Goal: Task Accomplishment & Management: Complete application form

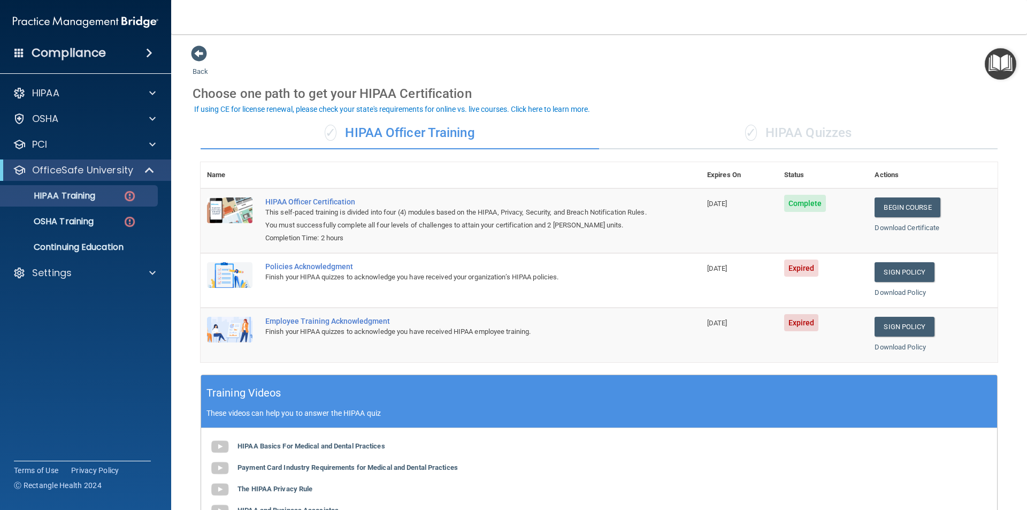
click at [431, 134] on div "✓ HIPAA Officer Training" at bounding box center [400, 133] width 399 height 32
drag, startPoint x: 232, startPoint y: 282, endPoint x: 287, endPoint y: 270, distance: 56.9
click at [232, 281] on img at bounding box center [229, 275] width 45 height 26
click at [307, 267] on div "Policies Acknowledgment" at bounding box center [456, 266] width 382 height 9
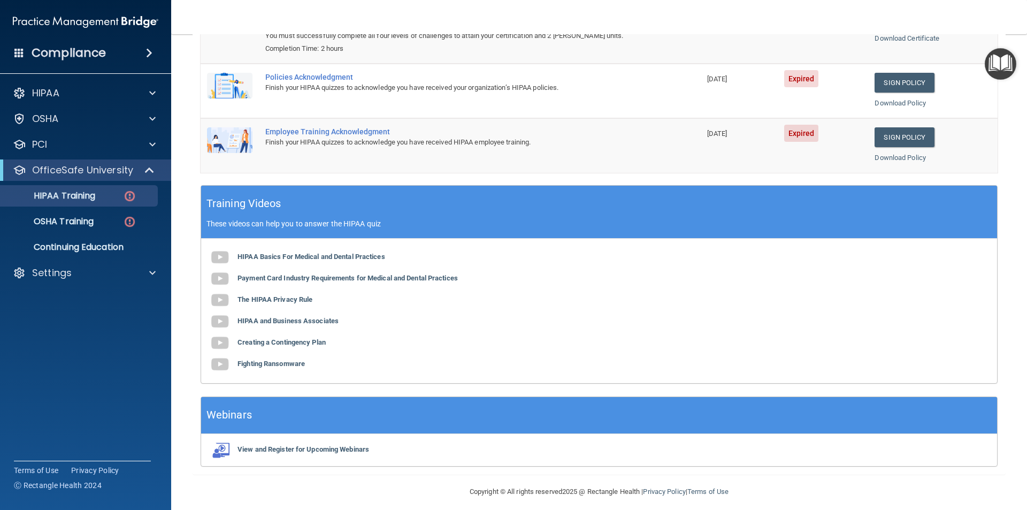
scroll to position [197, 0]
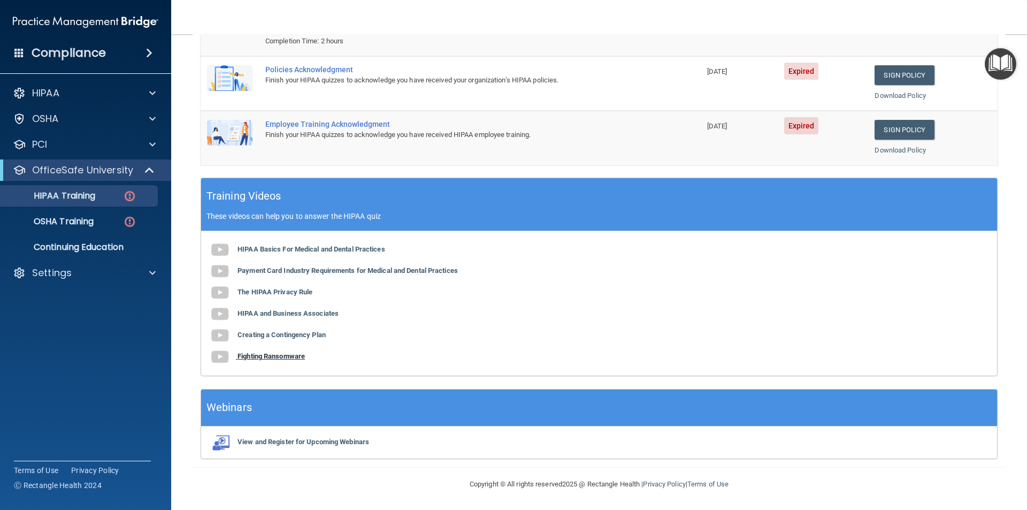
click at [291, 359] on b "Fighting Ransomware" at bounding box center [271, 356] width 67 height 8
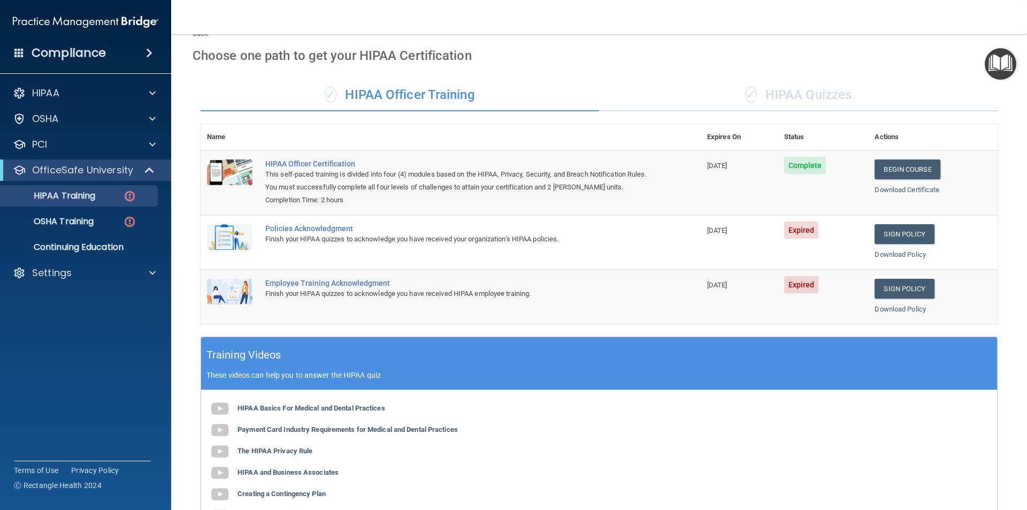
scroll to position [0, 0]
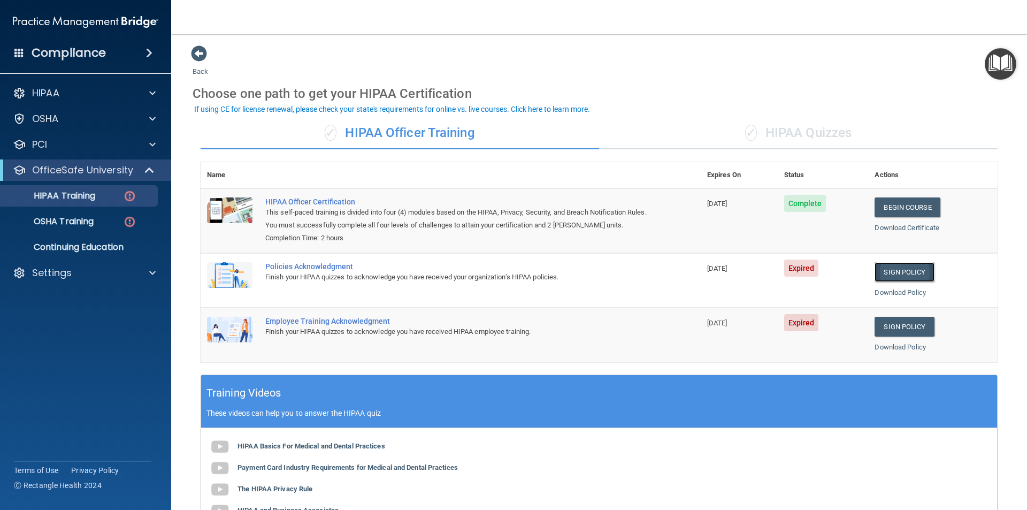
click at [898, 279] on link "Sign Policy" at bounding box center [904, 272] width 59 height 20
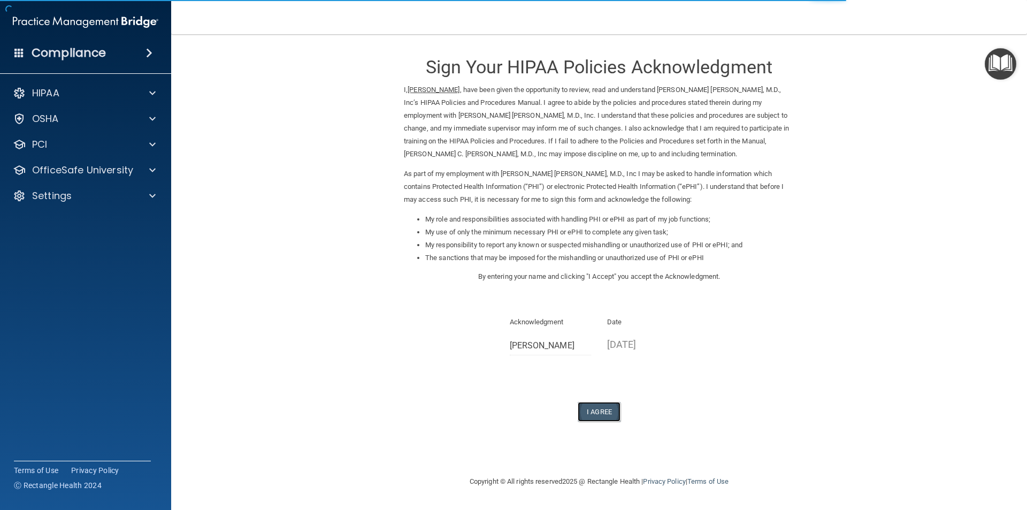
click at [606, 415] on button "I Agree" at bounding box center [599, 412] width 43 height 20
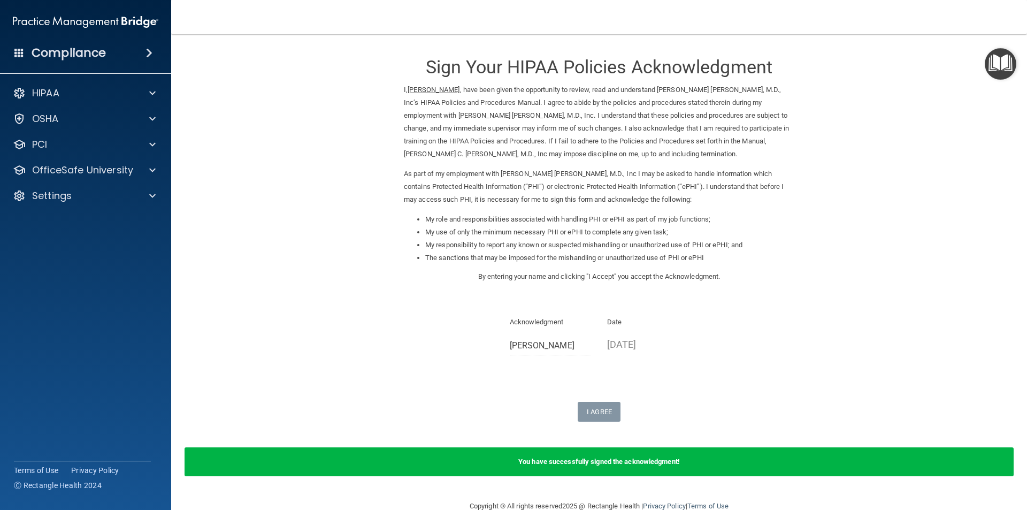
click at [224, 299] on form "Sign Your HIPAA Policies Acknowledgment I, Benny Francisco , have been given th…" at bounding box center [599, 267] width 813 height 444
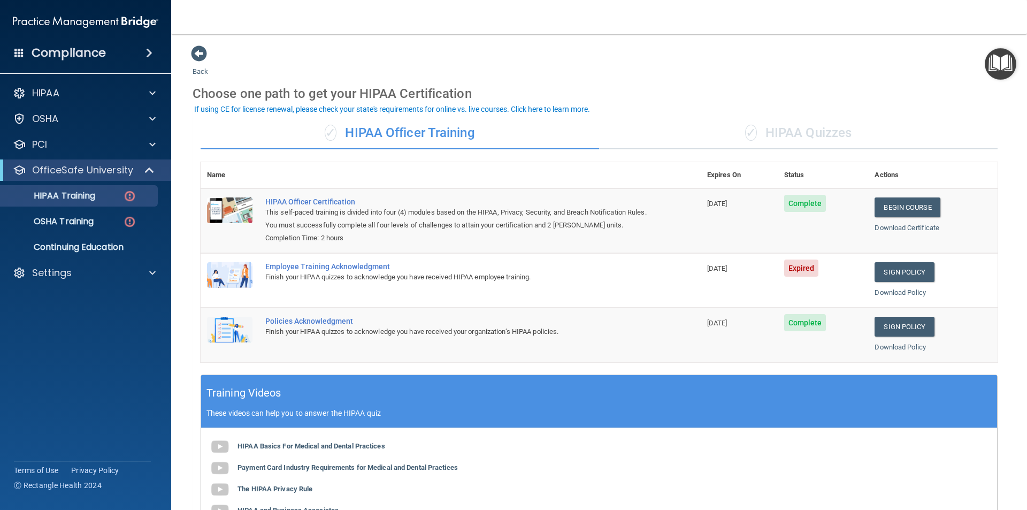
click at [231, 280] on img at bounding box center [229, 275] width 45 height 26
click at [265, 265] on div "Employee Training Acknowledgment" at bounding box center [456, 266] width 382 height 9
click at [801, 261] on span "Expired" at bounding box center [801, 267] width 35 height 17
click at [906, 273] on link "Sign Policy" at bounding box center [904, 272] width 59 height 20
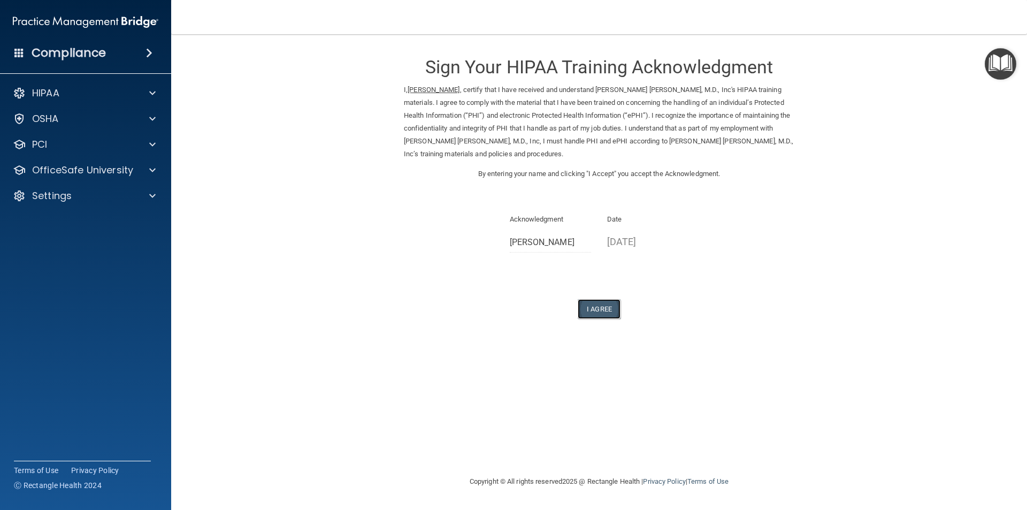
click at [594, 306] on button "I Agree" at bounding box center [599, 309] width 43 height 20
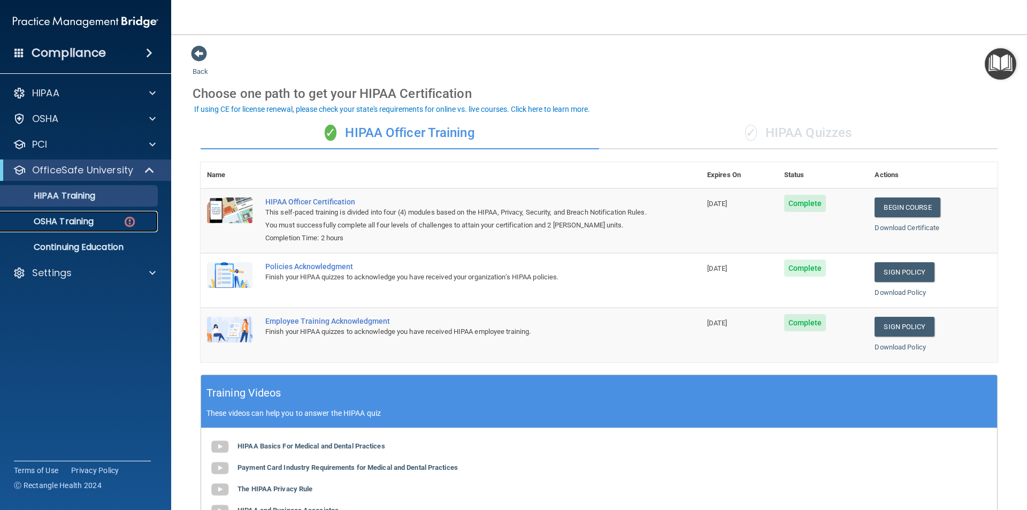
click at [70, 225] on p "OSHA Training" at bounding box center [50, 221] width 87 height 11
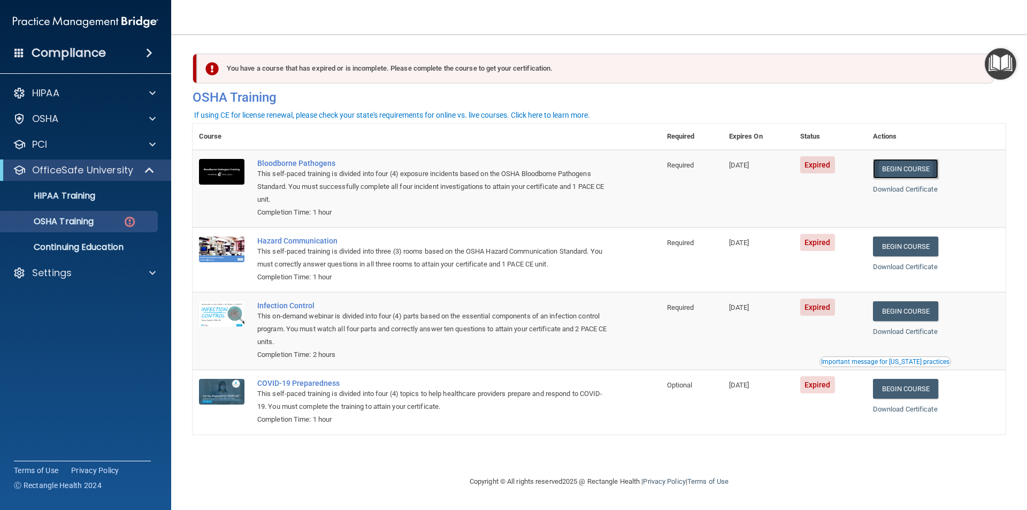
click at [906, 169] on link "Begin Course" at bounding box center [905, 169] width 65 height 20
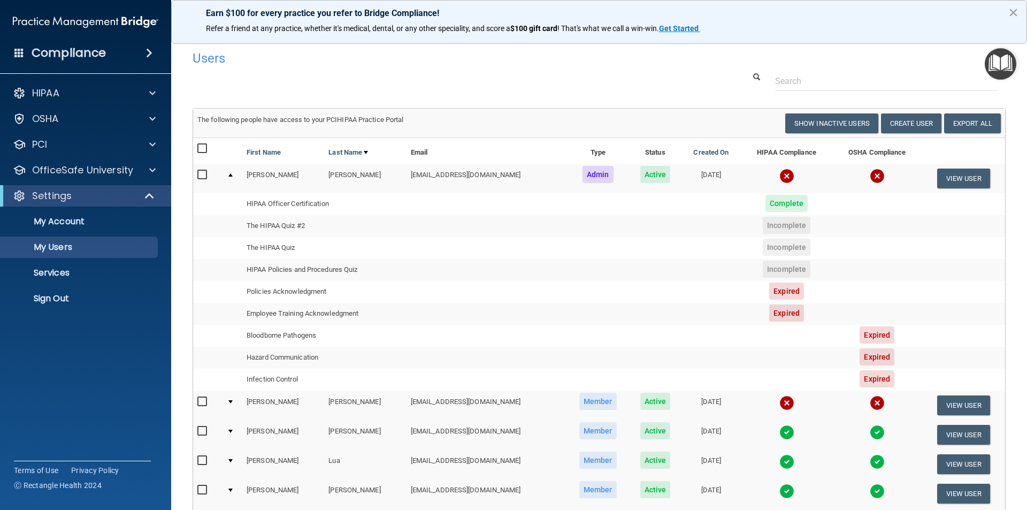
select select "20"
click at [60, 249] on p "My Users" at bounding box center [80, 247] width 146 height 11
click at [59, 249] on p "My Users" at bounding box center [80, 247] width 146 height 11
click at [53, 242] on p "My Users" at bounding box center [80, 247] width 146 height 11
click at [955, 185] on button "View User" at bounding box center [963, 179] width 53 height 20
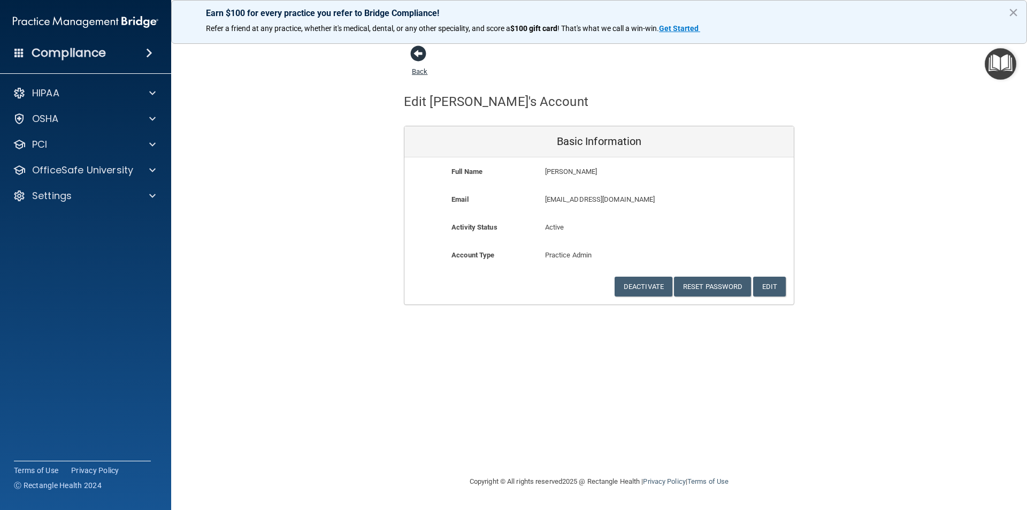
click at [415, 54] on span at bounding box center [418, 53] width 16 height 16
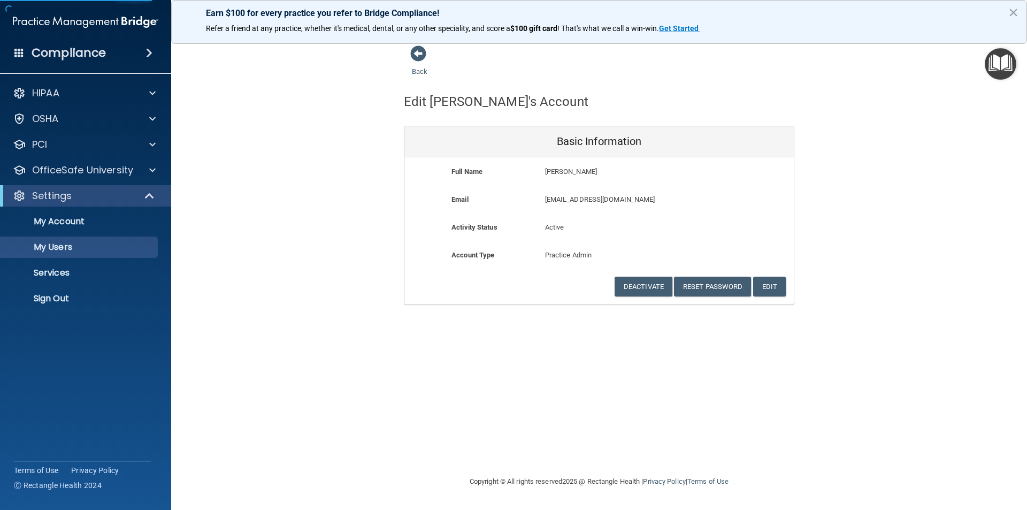
select select "20"
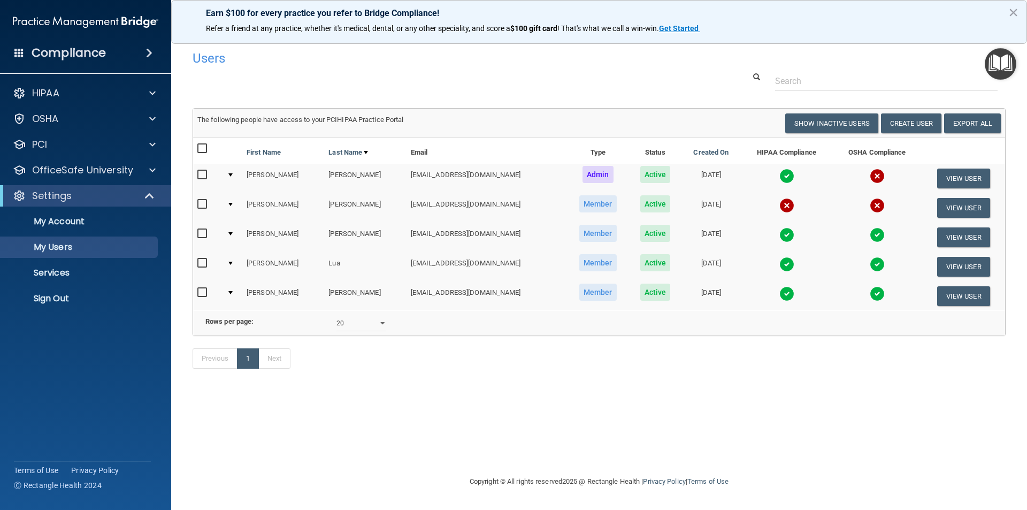
click at [871, 174] on img at bounding box center [877, 176] width 15 height 15
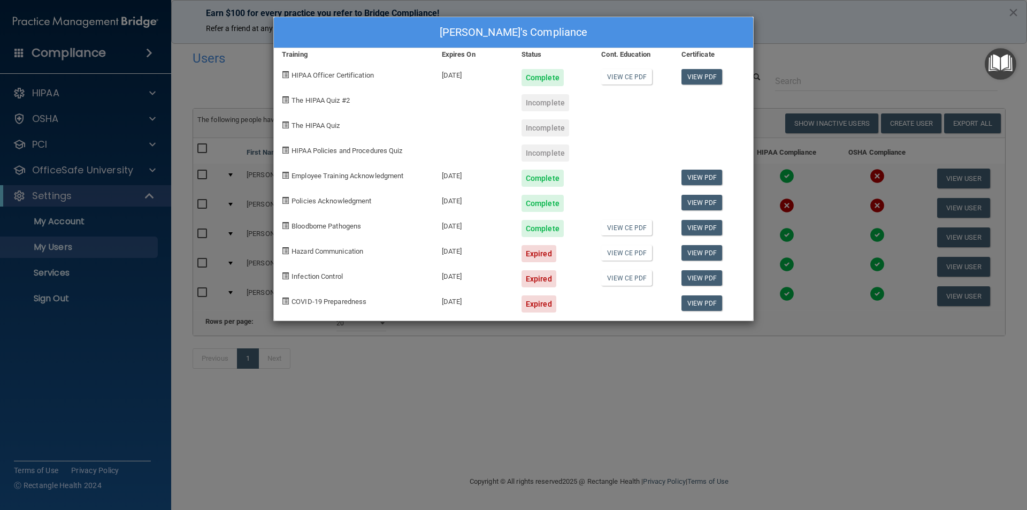
click at [536, 258] on div "Expired" at bounding box center [539, 253] width 35 height 17
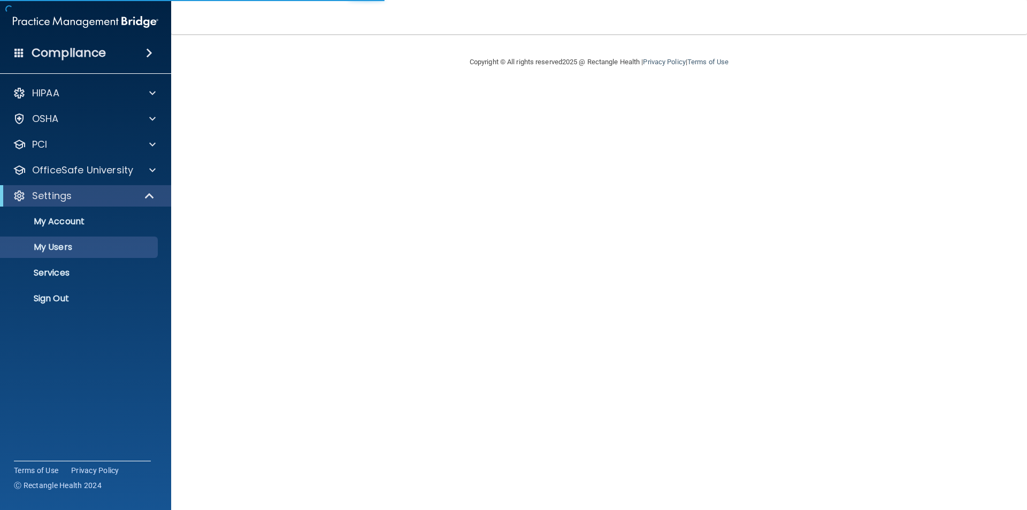
select select "20"
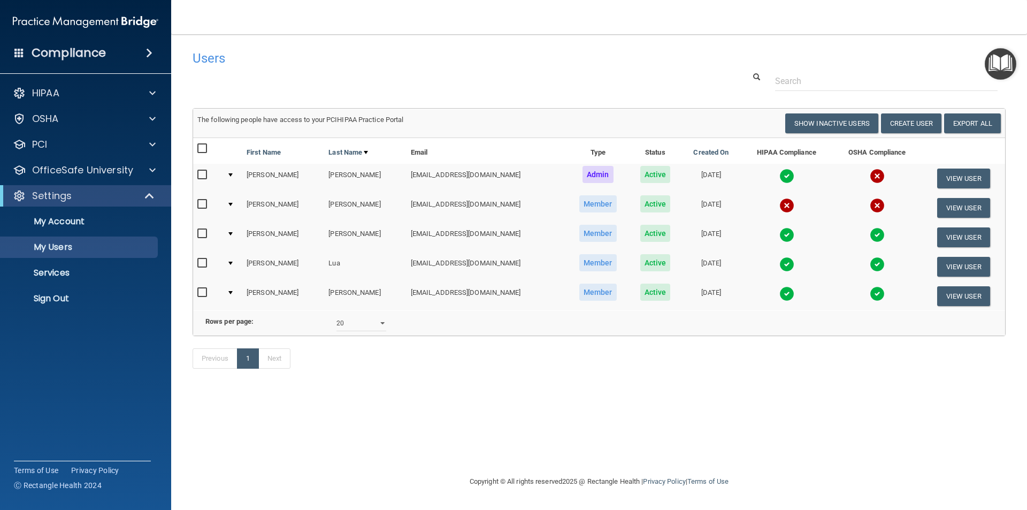
click at [871, 172] on img at bounding box center [877, 176] width 15 height 15
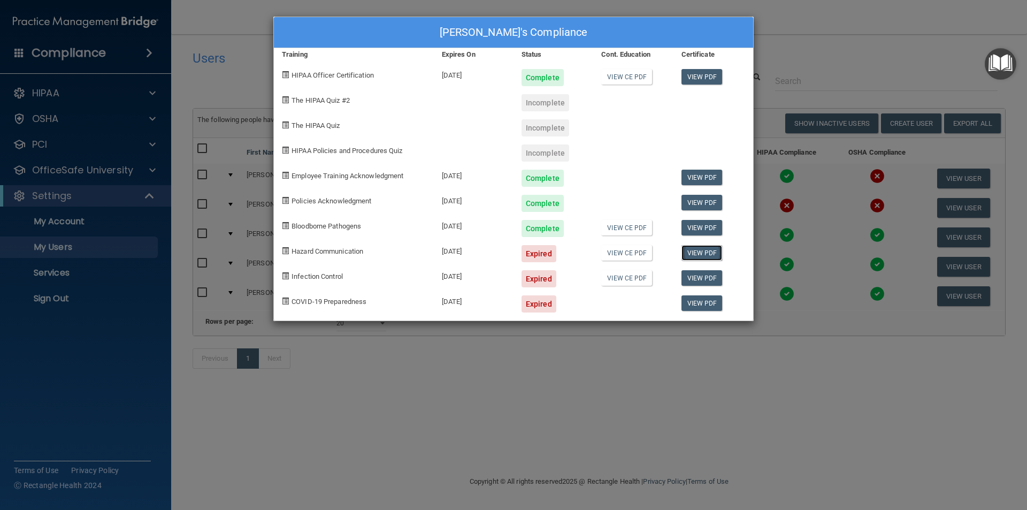
click at [709, 256] on link "View PDF" at bounding box center [702, 253] width 41 height 16
click at [51, 118] on div "Benny Francisco's Compliance Training Expires On Status Cont. Education Certifi…" at bounding box center [513, 255] width 1027 height 510
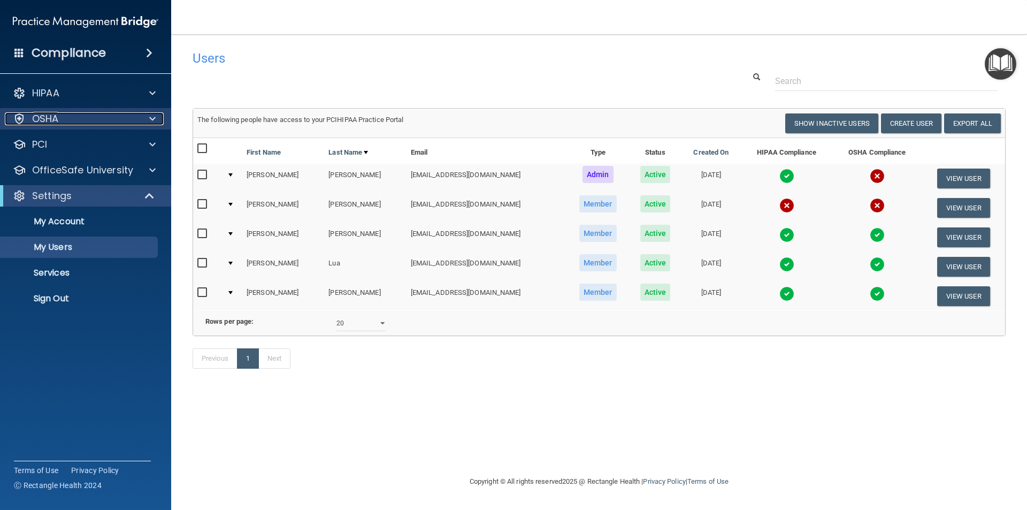
click at [51, 118] on p "OSHA" at bounding box center [45, 118] width 27 height 13
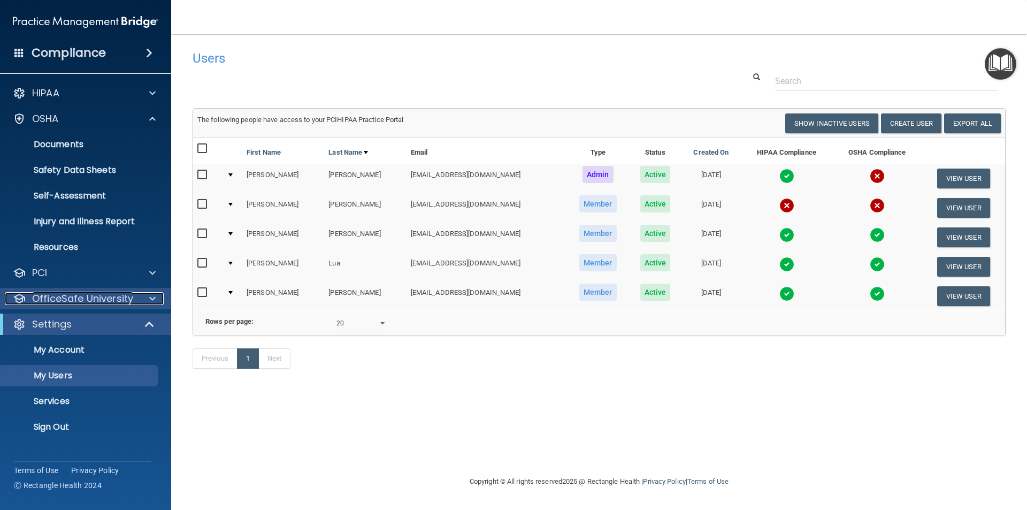
click at [115, 303] on p "OfficeSafe University" at bounding box center [82, 298] width 101 height 13
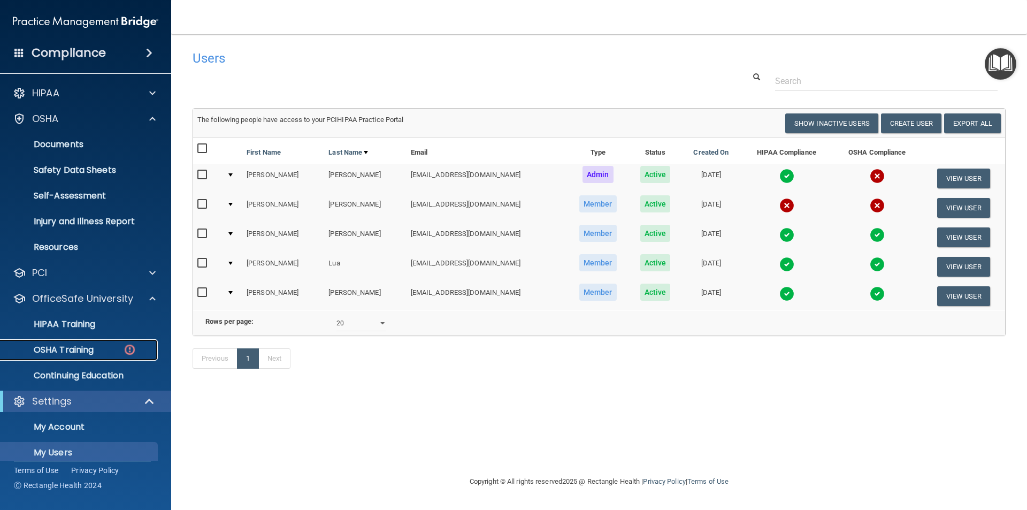
click at [87, 345] on p "OSHA Training" at bounding box center [50, 350] width 87 height 11
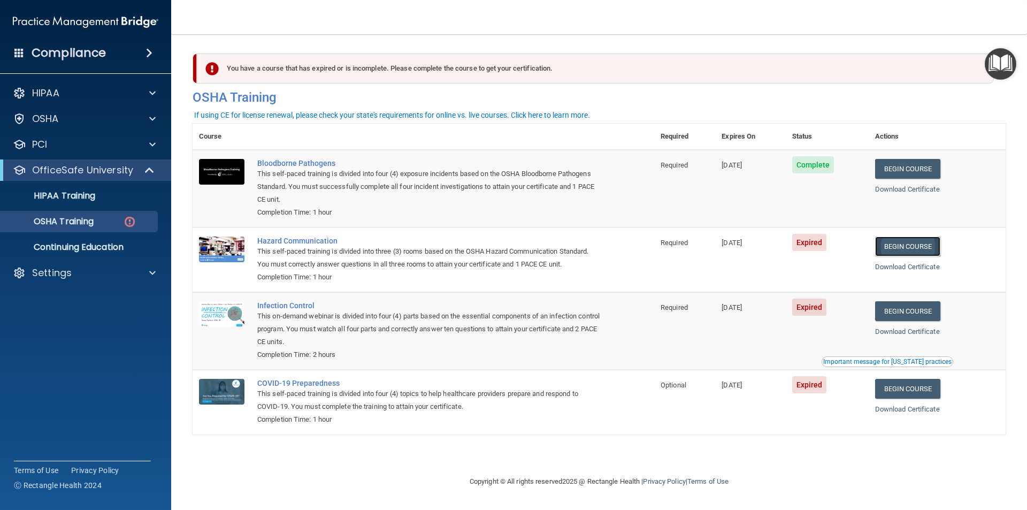
click at [910, 247] on link "Begin Course" at bounding box center [907, 246] width 65 height 20
click at [938, 307] on link "Begin Course" at bounding box center [907, 311] width 65 height 20
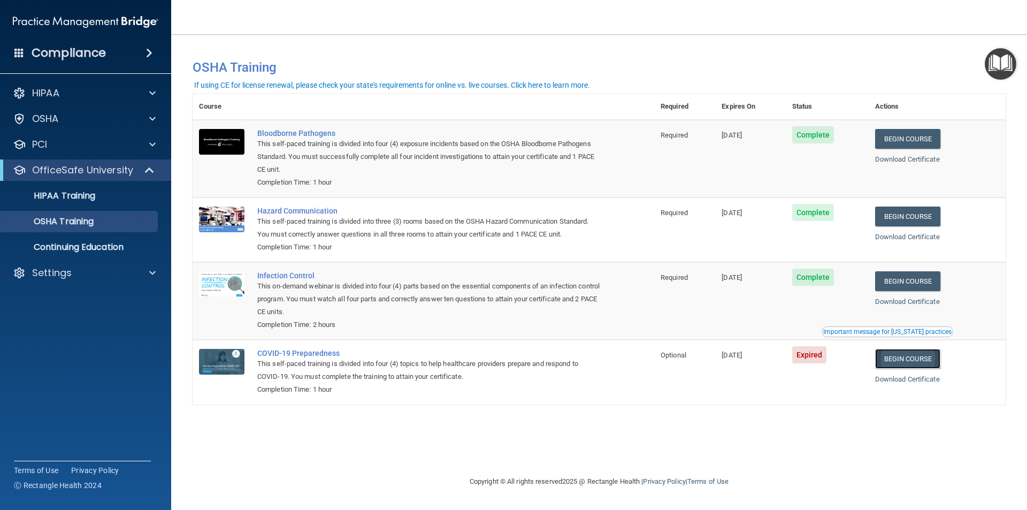
click at [922, 366] on link "Begin Course" at bounding box center [907, 359] width 65 height 20
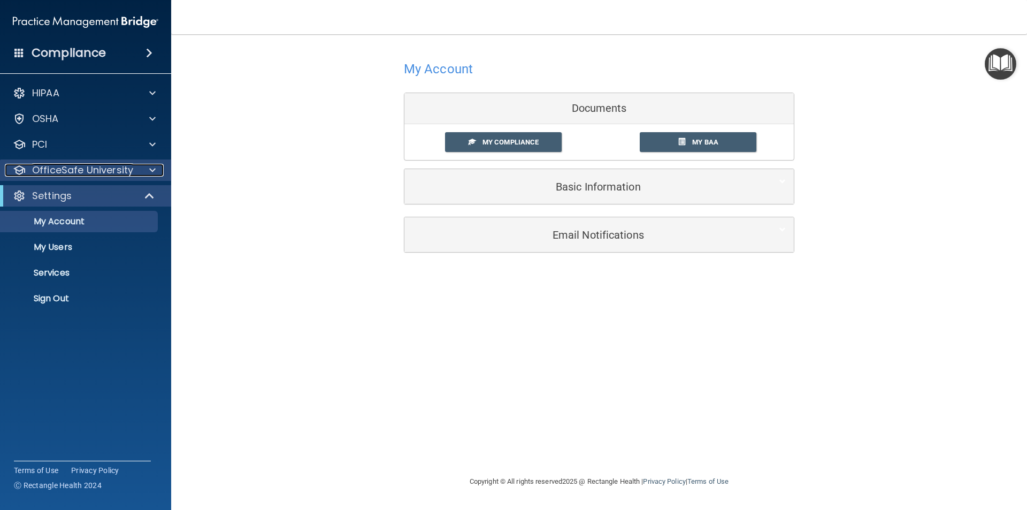
click at [101, 172] on p "OfficeSafe University" at bounding box center [82, 170] width 101 height 13
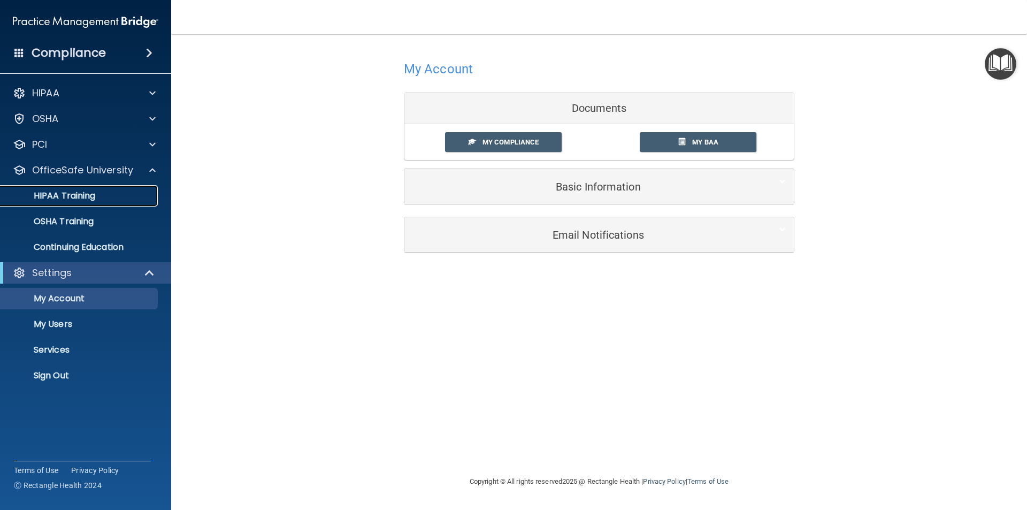
click at [70, 192] on p "HIPAA Training" at bounding box center [51, 195] width 88 height 11
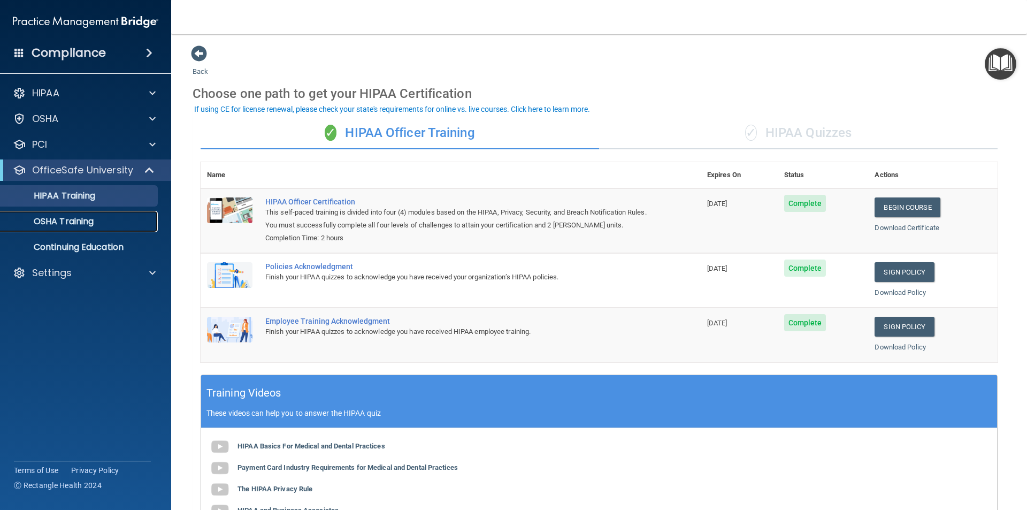
click at [60, 216] on p "OSHA Training" at bounding box center [50, 221] width 87 height 11
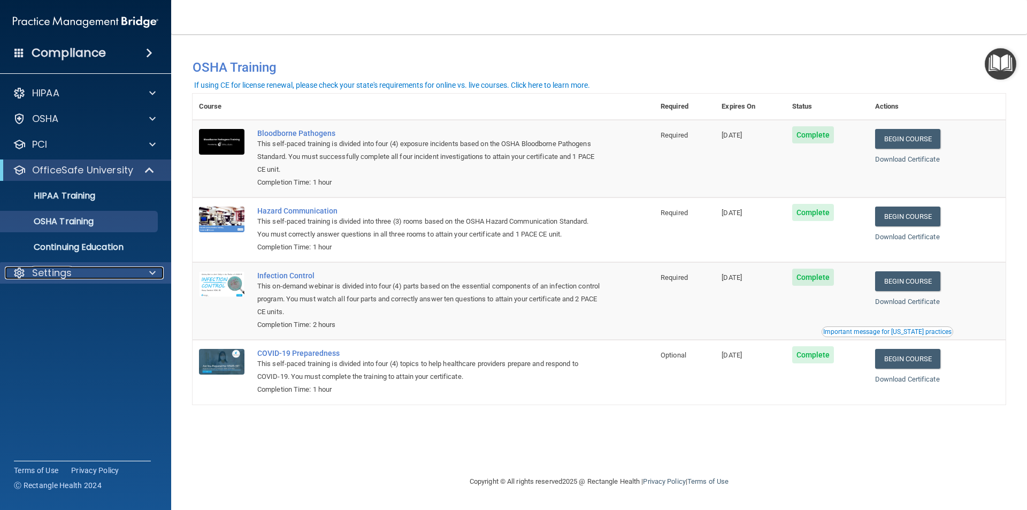
click at [58, 271] on p "Settings" at bounding box center [52, 272] width 40 height 13
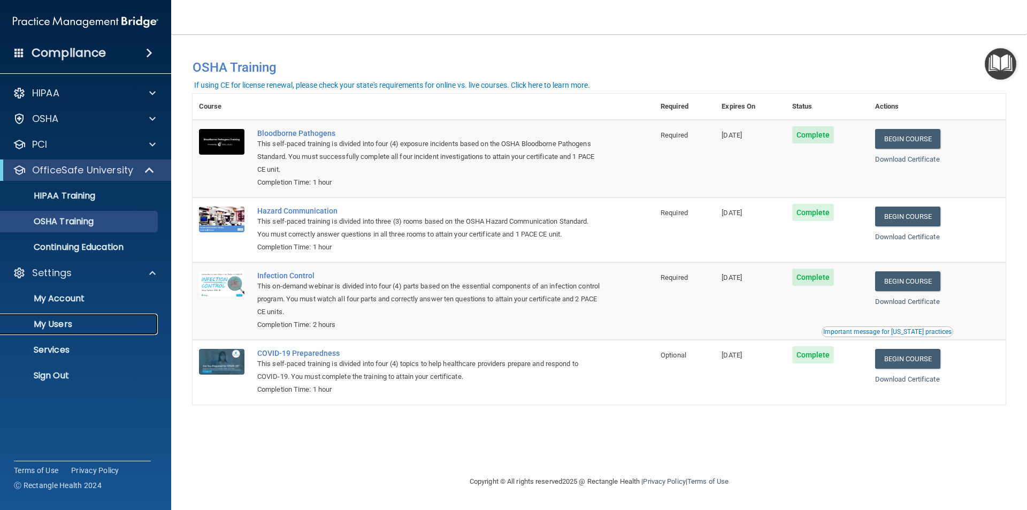
click at [47, 330] on link "My Users" at bounding box center [73, 323] width 169 height 21
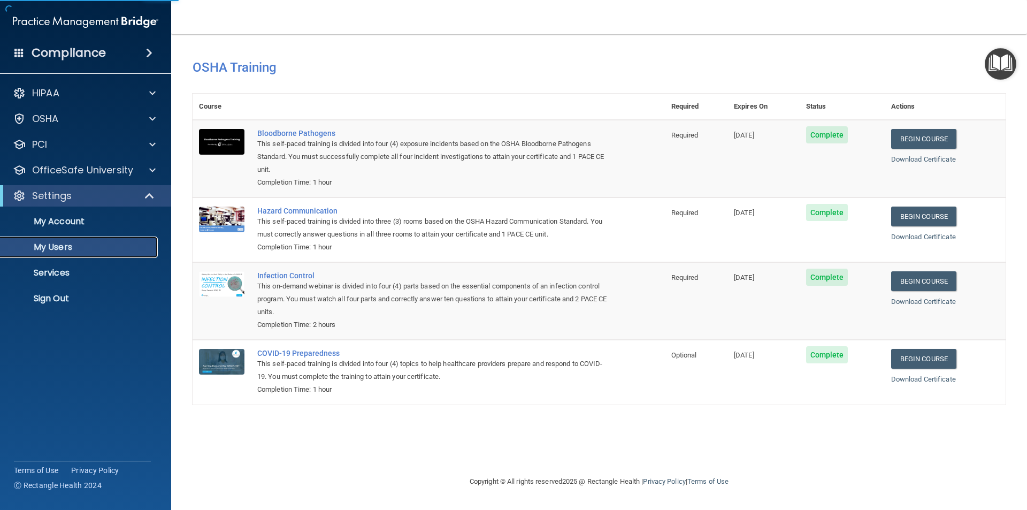
select select "20"
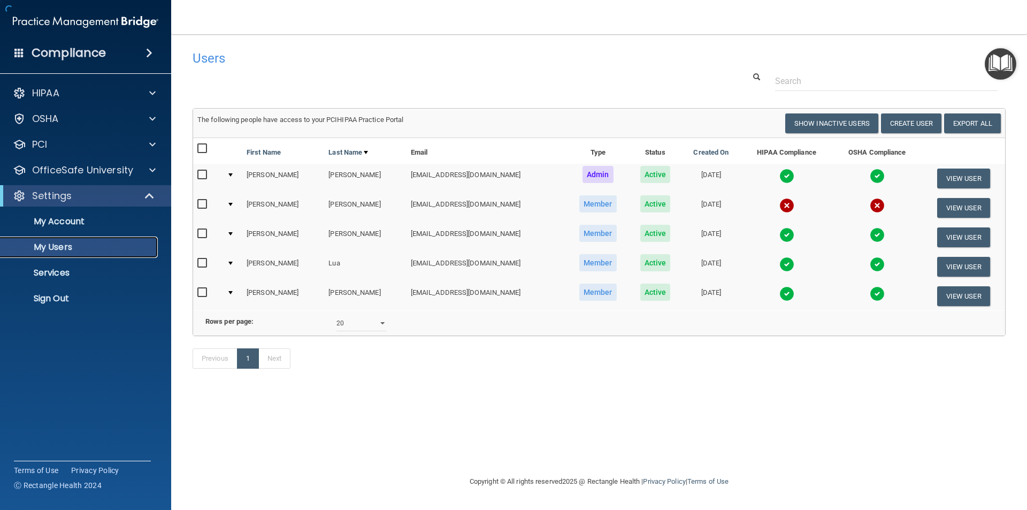
click at [106, 253] on link "My Users" at bounding box center [73, 246] width 169 height 21
